Goal: Task Accomplishment & Management: Use online tool/utility

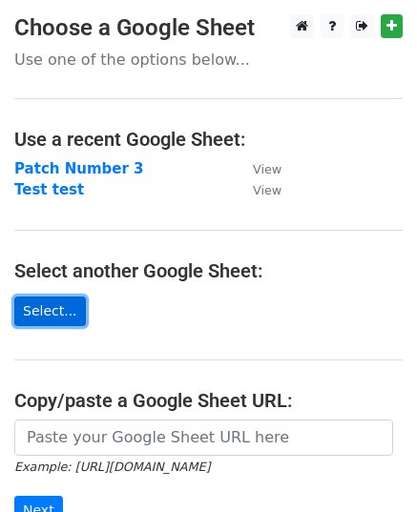
click at [43, 301] on link "Select..." at bounding box center [50, 312] width 72 height 30
